Goal: Find specific page/section: Find specific page/section

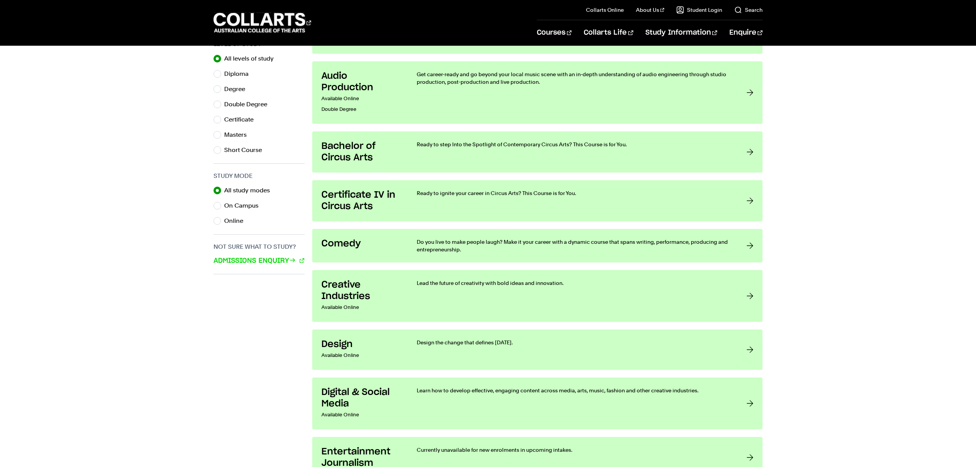
scroll to position [40, 0]
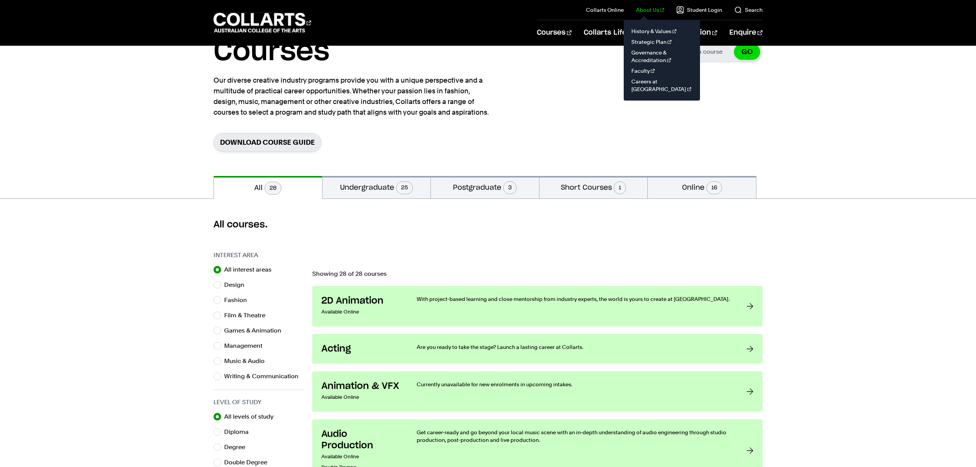
click at [646, 10] on link "About Us" at bounding box center [650, 10] width 28 height 8
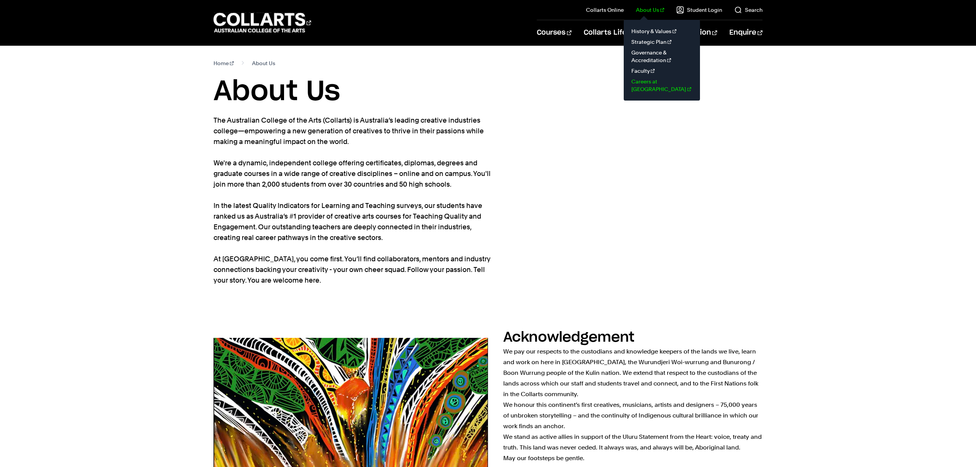
click at [664, 84] on link "Careers at [GEOGRAPHIC_DATA]" at bounding box center [662, 85] width 64 height 18
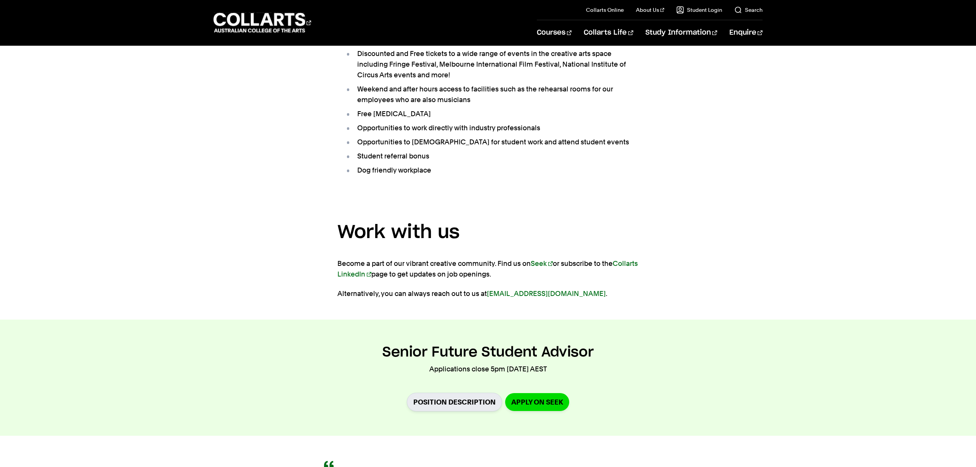
scroll to position [406, 0]
click at [537, 262] on link "Seek" at bounding box center [542, 263] width 22 height 8
